Goal: Transaction & Acquisition: Purchase product/service

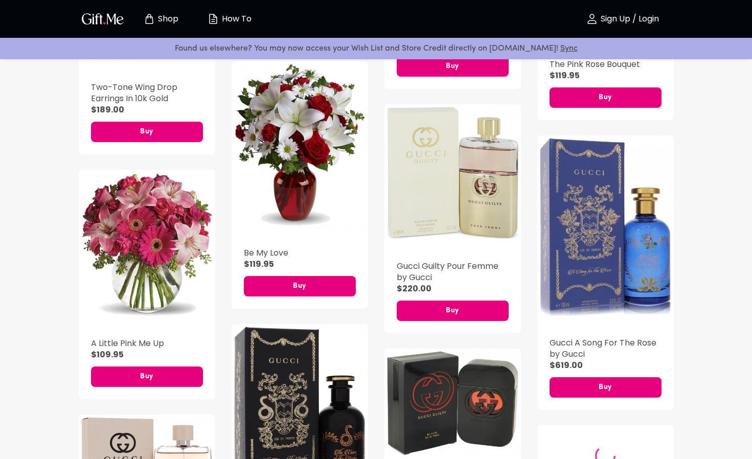
scroll to position [2878, 0]
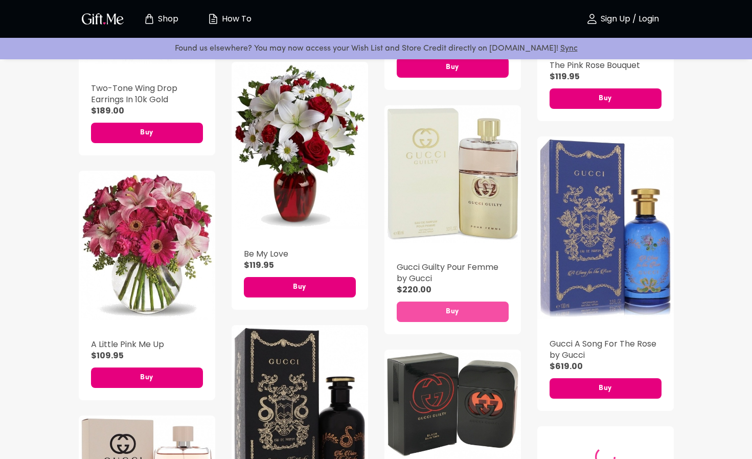
click at [445, 306] on span "Buy" at bounding box center [453, 311] width 112 height 11
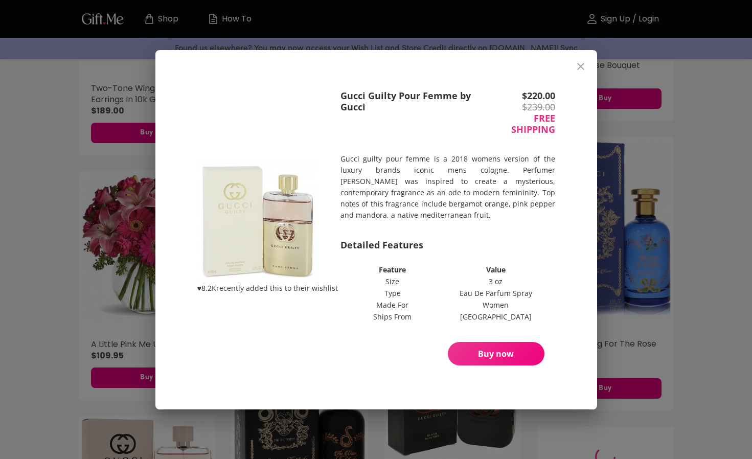
click at [474, 353] on span "Buy now" at bounding box center [496, 353] width 97 height 11
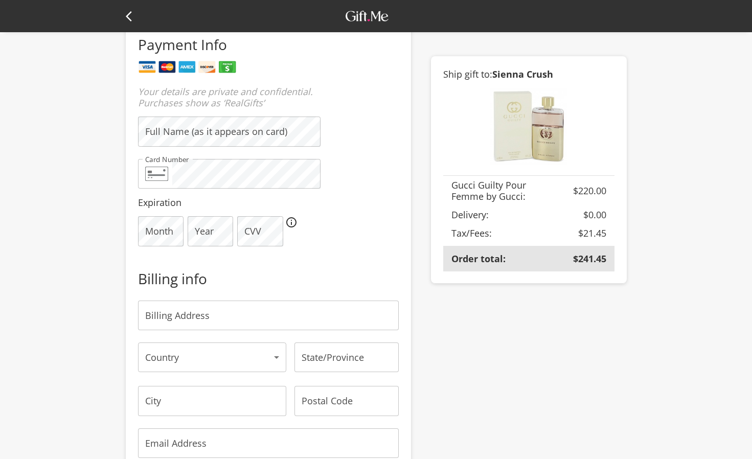
scroll to position [197, 0]
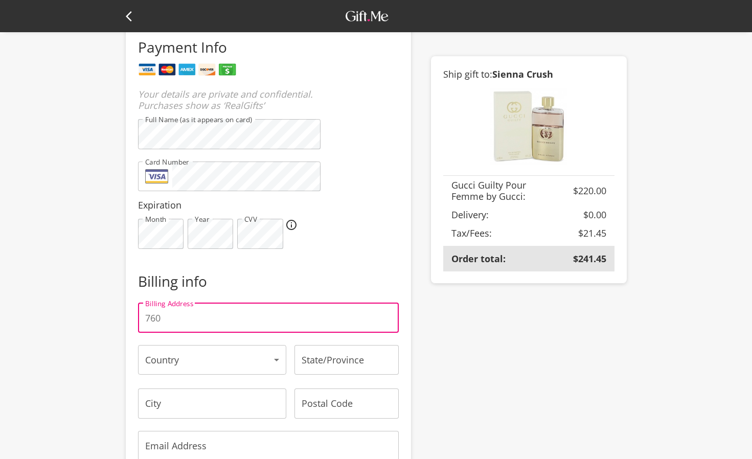
type input "760"
type input "[PERSON_NAME]"
type input "Keshet 81"
select select "IL"
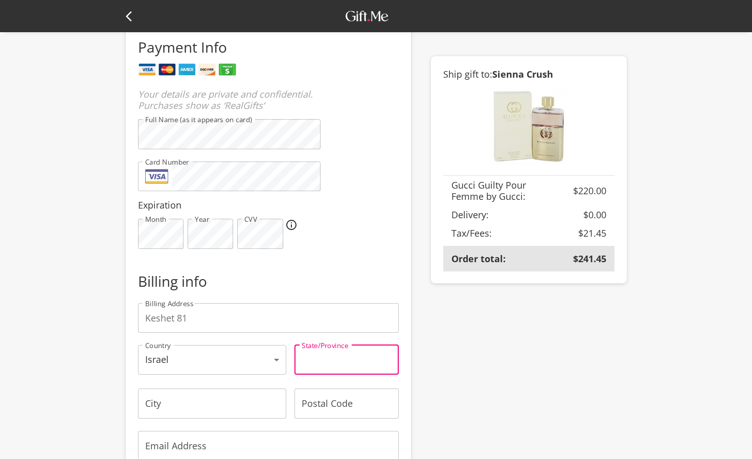
type input "Maccabim-Re'ut"
type input "7199"
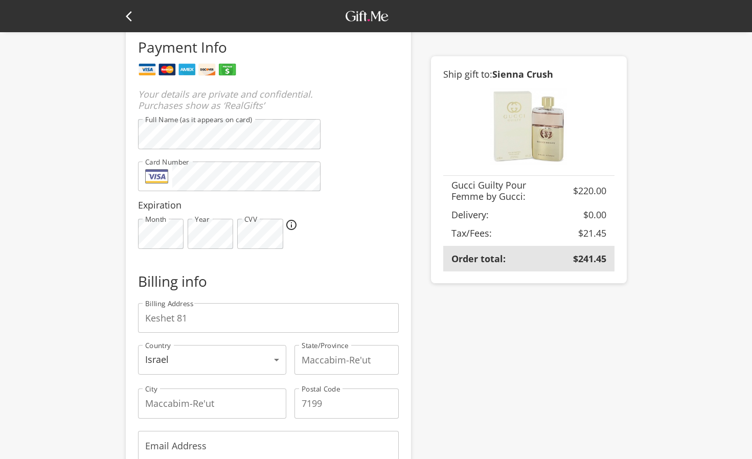
click at [194, 322] on input "Keshet 81" at bounding box center [268, 318] width 261 height 30
type input "K"
type input "[STREET_ADDRESS][PERSON_NAME]"
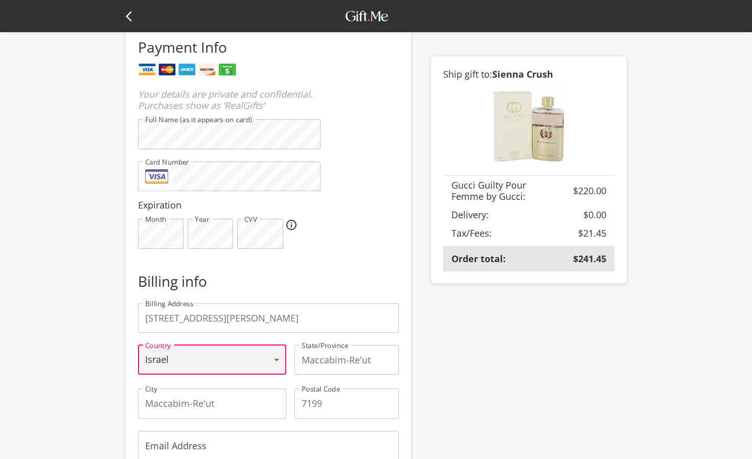
select select "US"
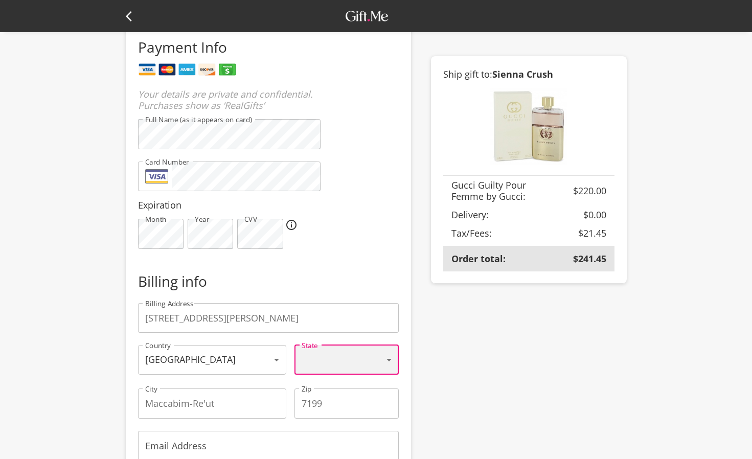
select select "NY"
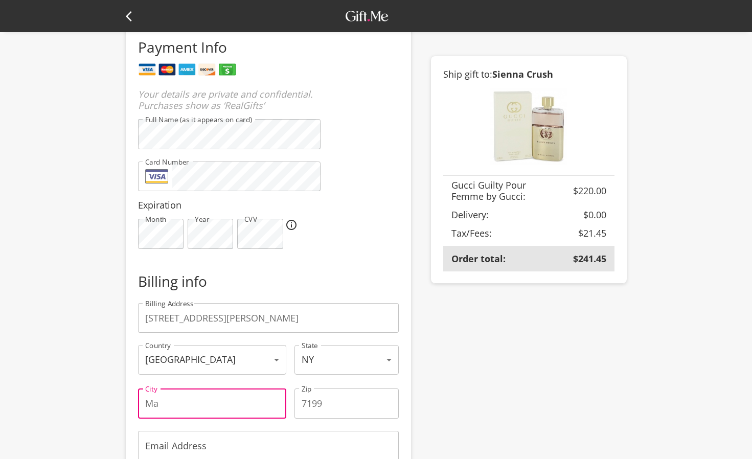
type input "M"
type input "wallkill"
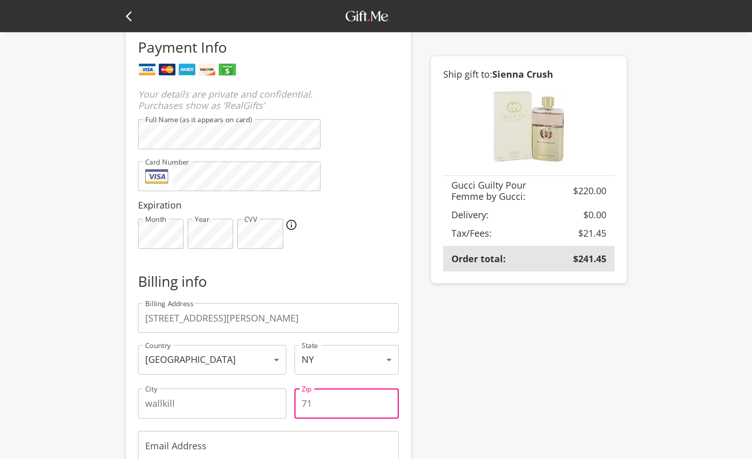
type input "7"
type input "12589"
click at [76, 440] on div "You are checking out as a Guest . Sign up . Have an account? Log in here Order …" at bounding box center [376, 224] width 752 height 843
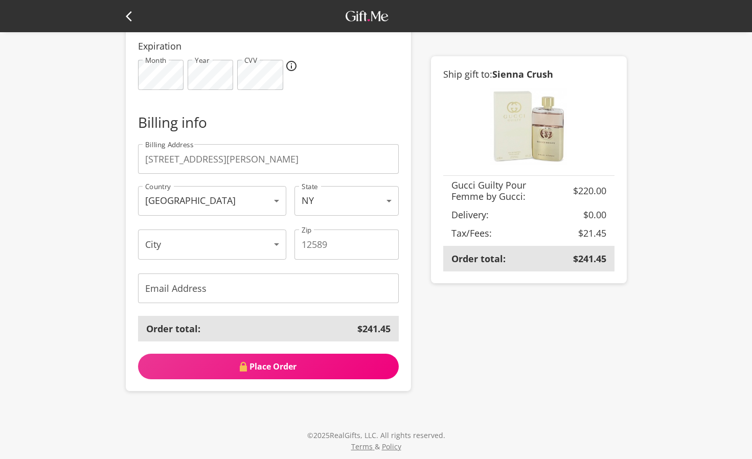
scroll to position [360, 0]
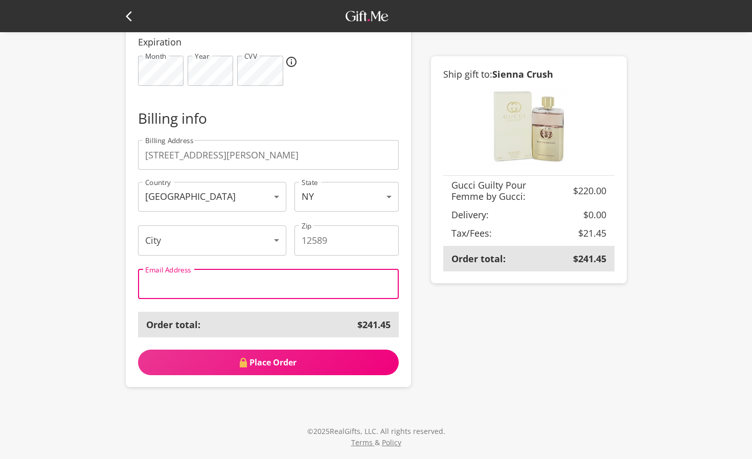
click at [159, 288] on input "Email Address" at bounding box center [268, 284] width 261 height 30
click at [158, 285] on input "Email Address" at bounding box center [268, 284] width 261 height 30
type input "[EMAIL_ADDRESS][DOMAIN_NAME]"
click at [265, 366] on span "Place Order" at bounding box center [268, 362] width 261 height 11
